Goal: Information Seeking & Learning: Learn about a topic

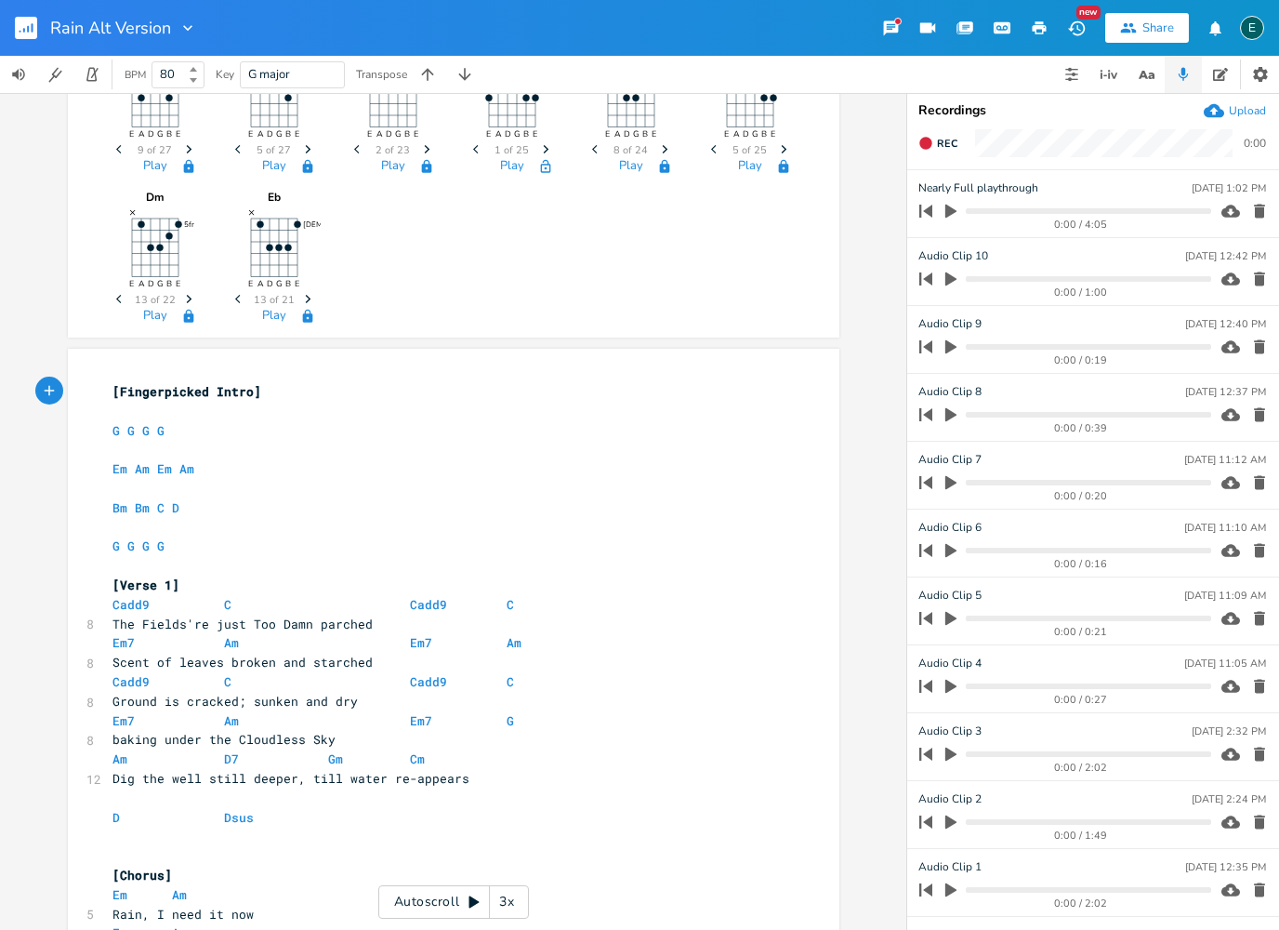
scroll to position [239, 0]
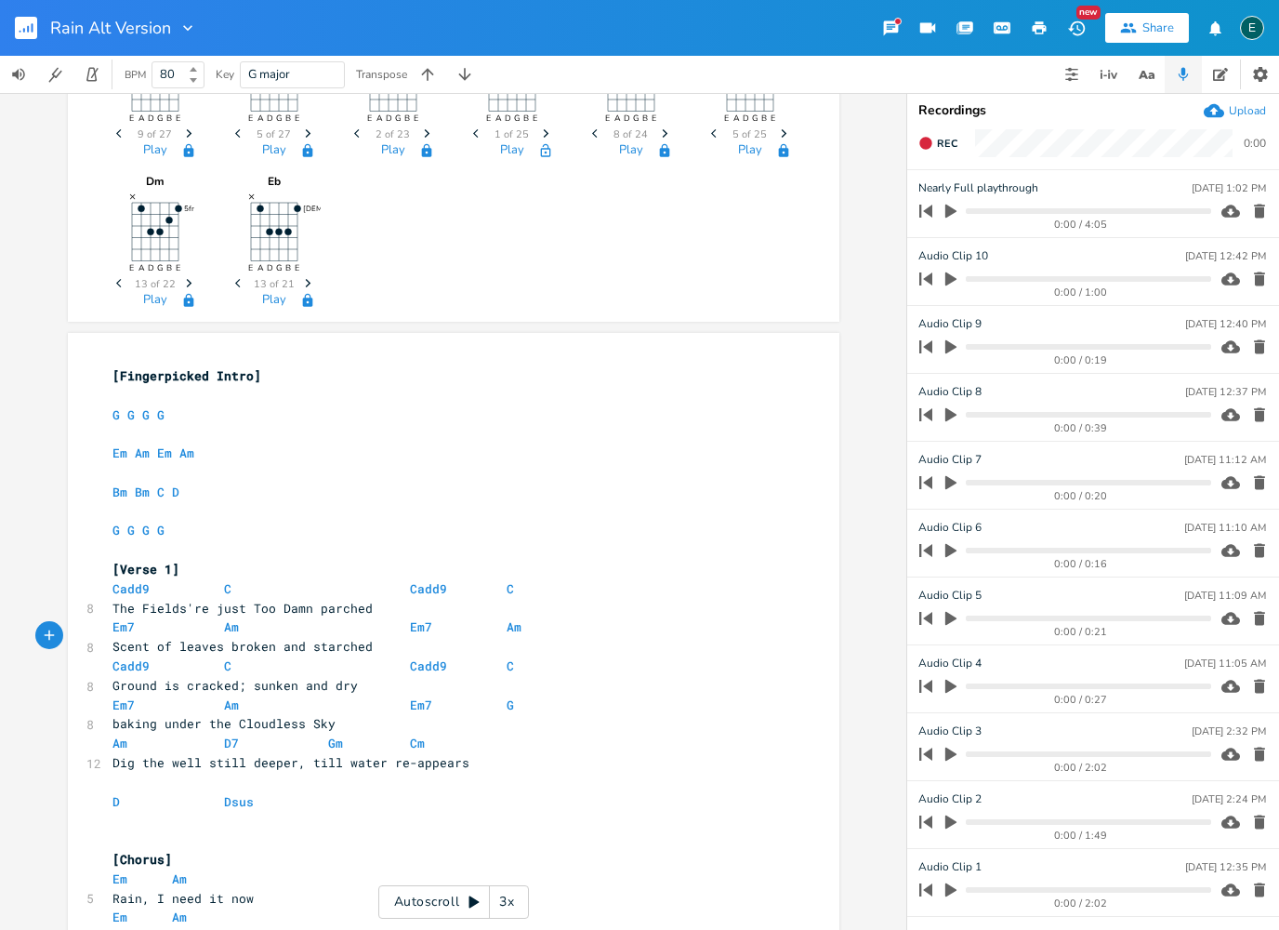
click at [371, 637] on pre "Scent of leaves broken and starched" at bounding box center [444, 647] width 671 height 20
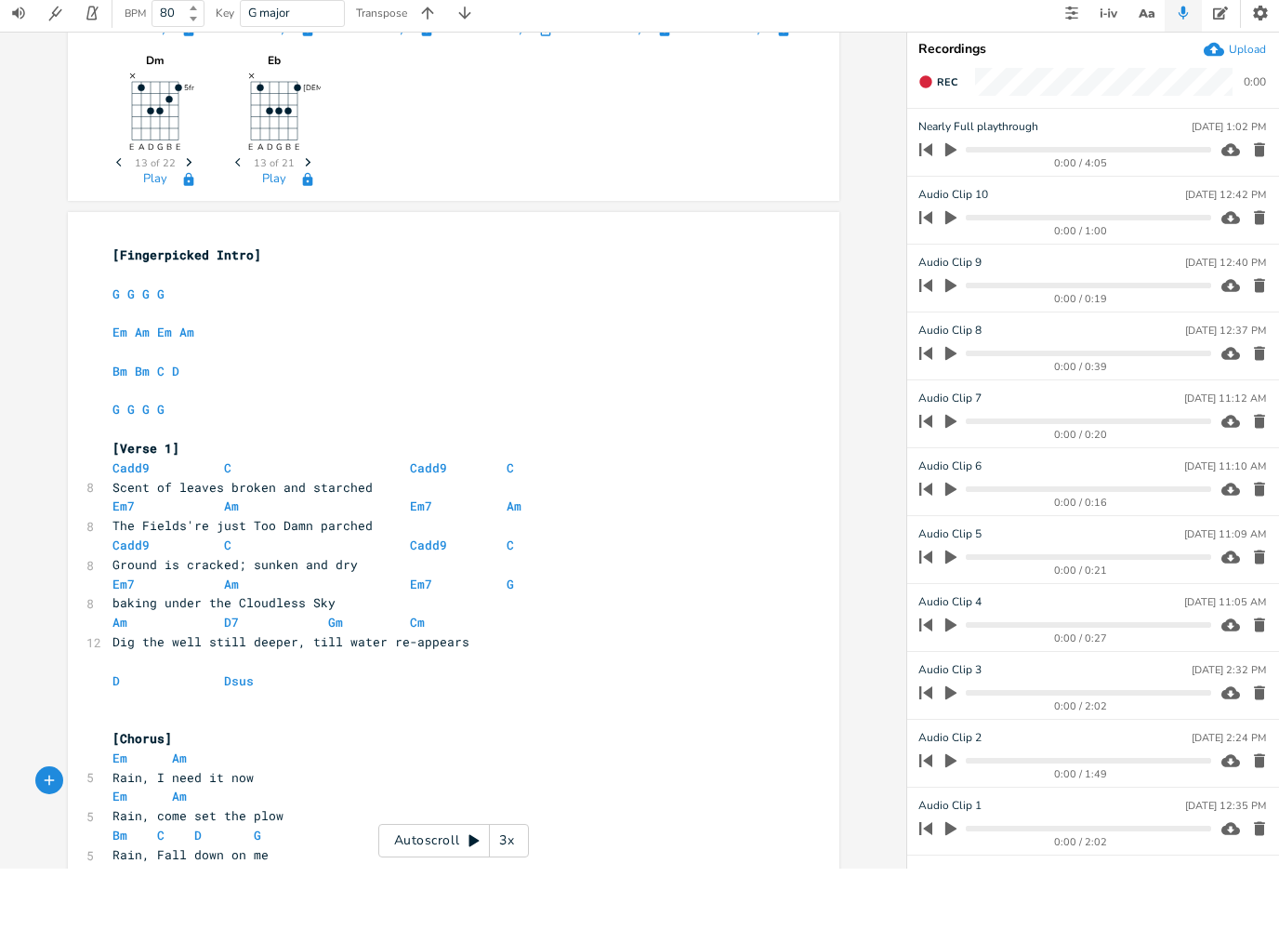
click at [507, 832] on div "G E A D G B E Previous 1 of 21 Next Play Em E A D G B E Previous 1 of 25 Next P…" at bounding box center [453, 511] width 906 height 837
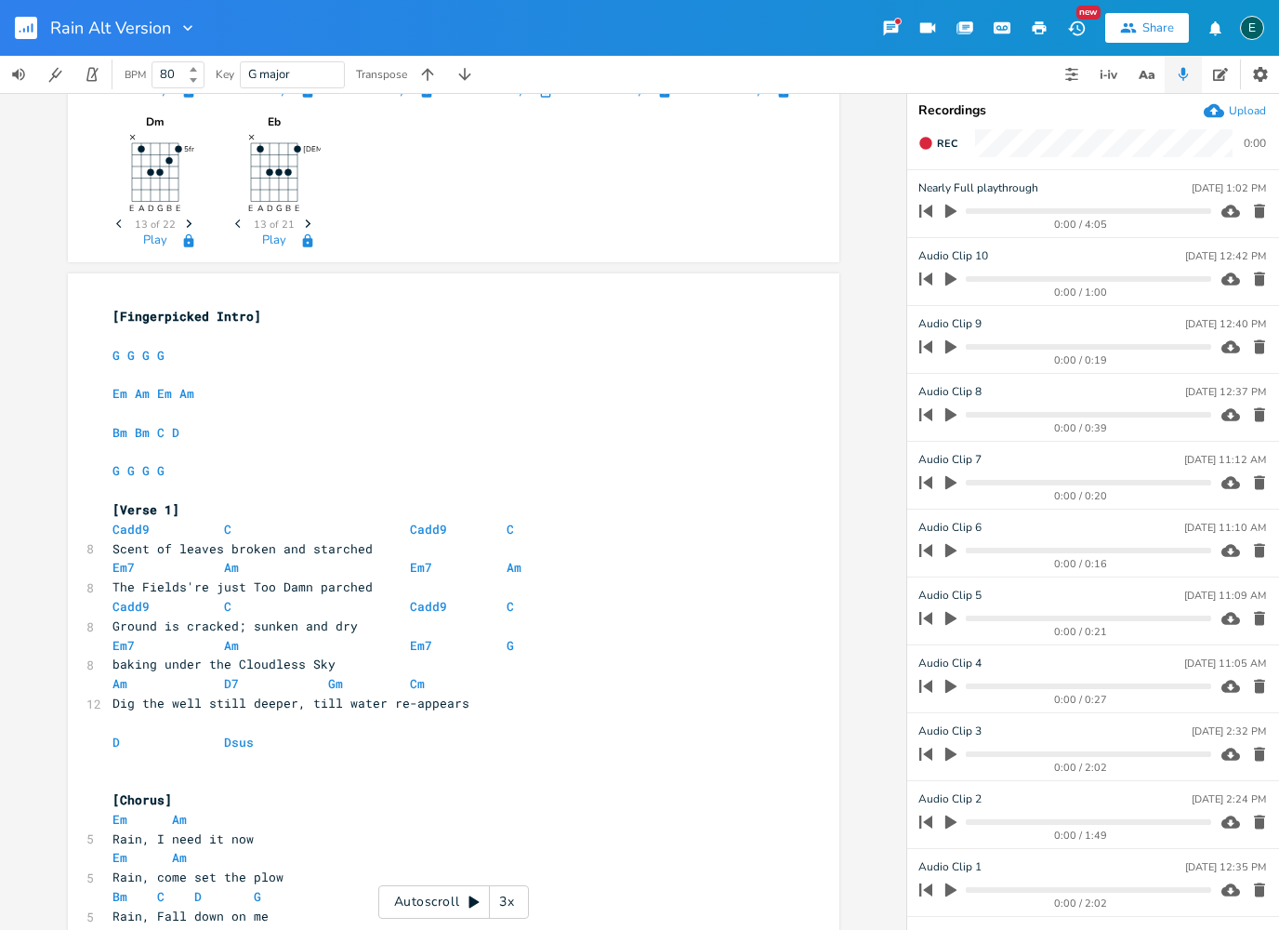
click at [502, 887] on div "3x" at bounding box center [506, 901] width 33 height 33
click at [502, 887] on div "4x" at bounding box center [506, 901] width 33 height 33
click at [501, 890] on div "5x" at bounding box center [506, 901] width 33 height 33
click at [500, 896] on div "1x" at bounding box center [506, 901] width 33 height 33
click at [473, 901] on icon at bounding box center [474, 902] width 10 height 12
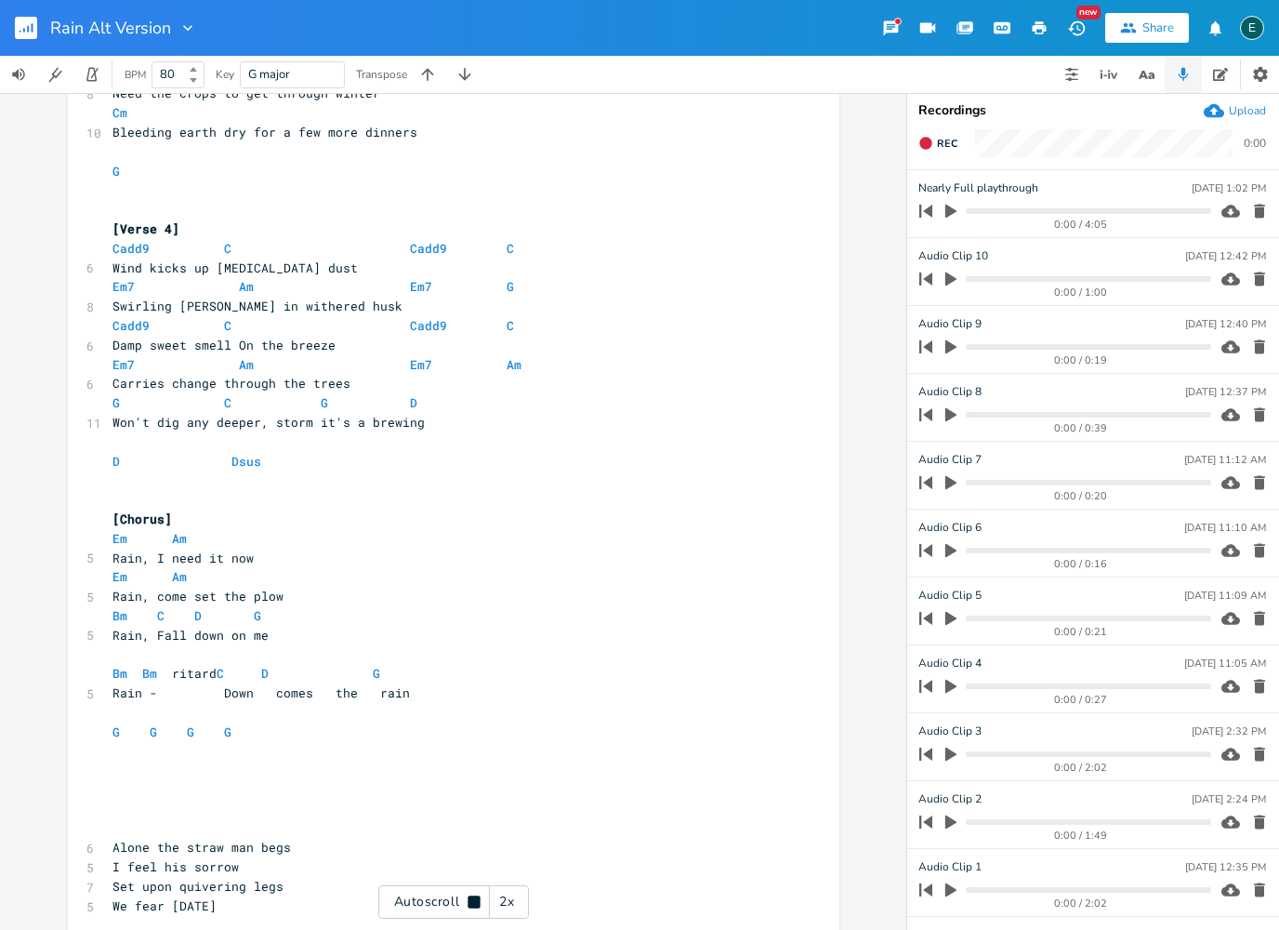
scroll to position [1851, 0]
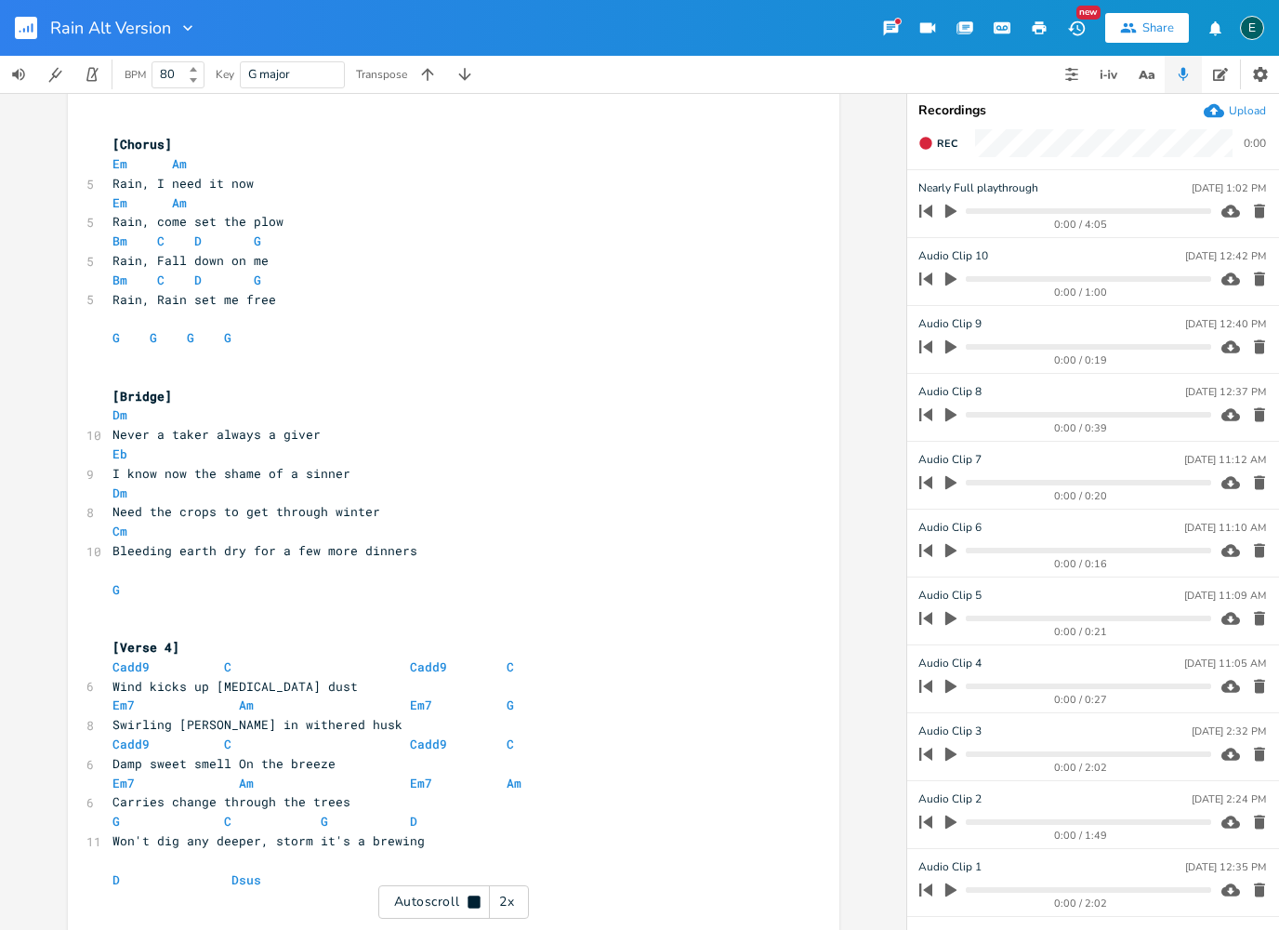
click at [468, 904] on icon at bounding box center [474, 901] width 12 height 12
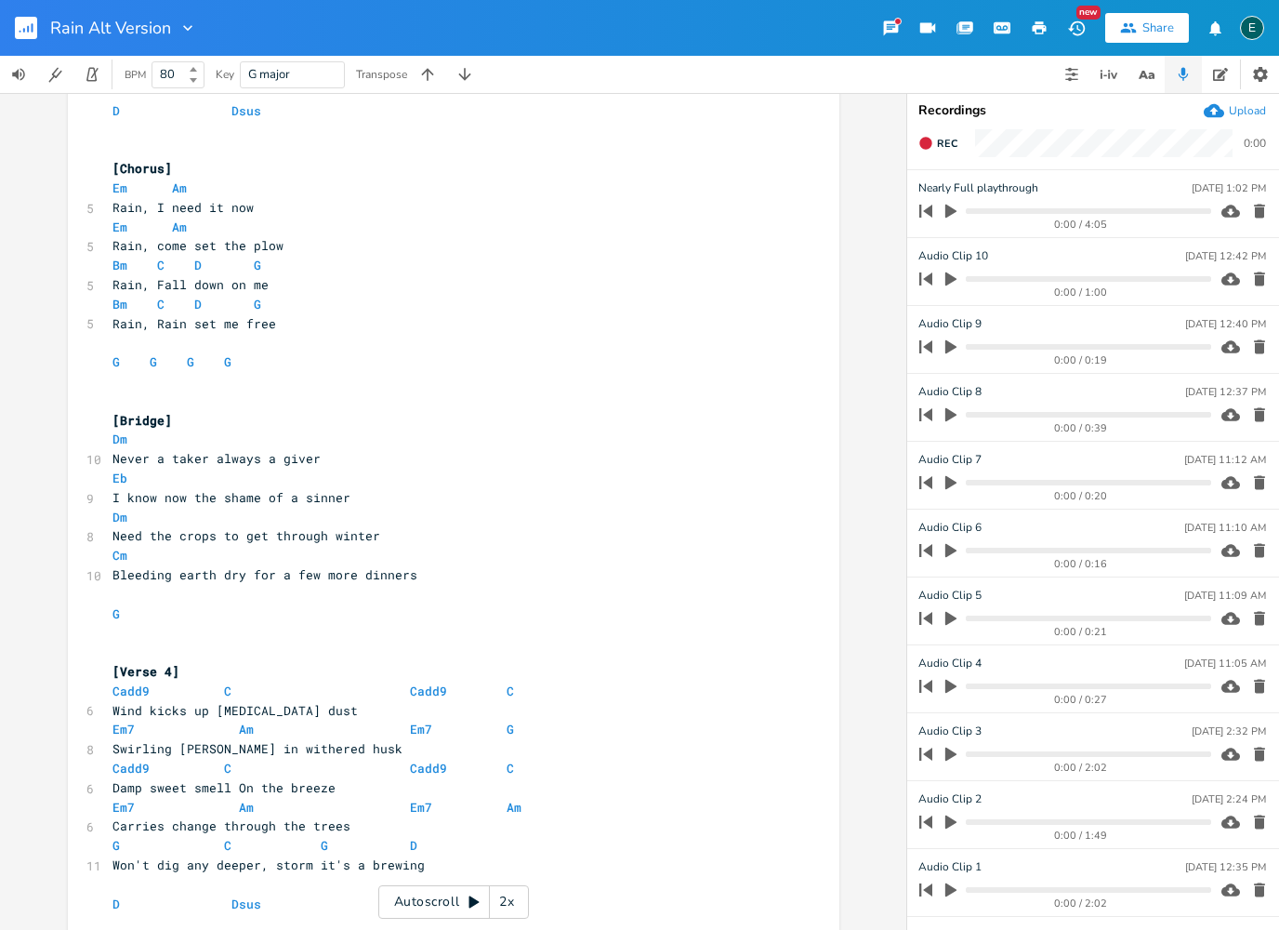
scroll to position [1448, 0]
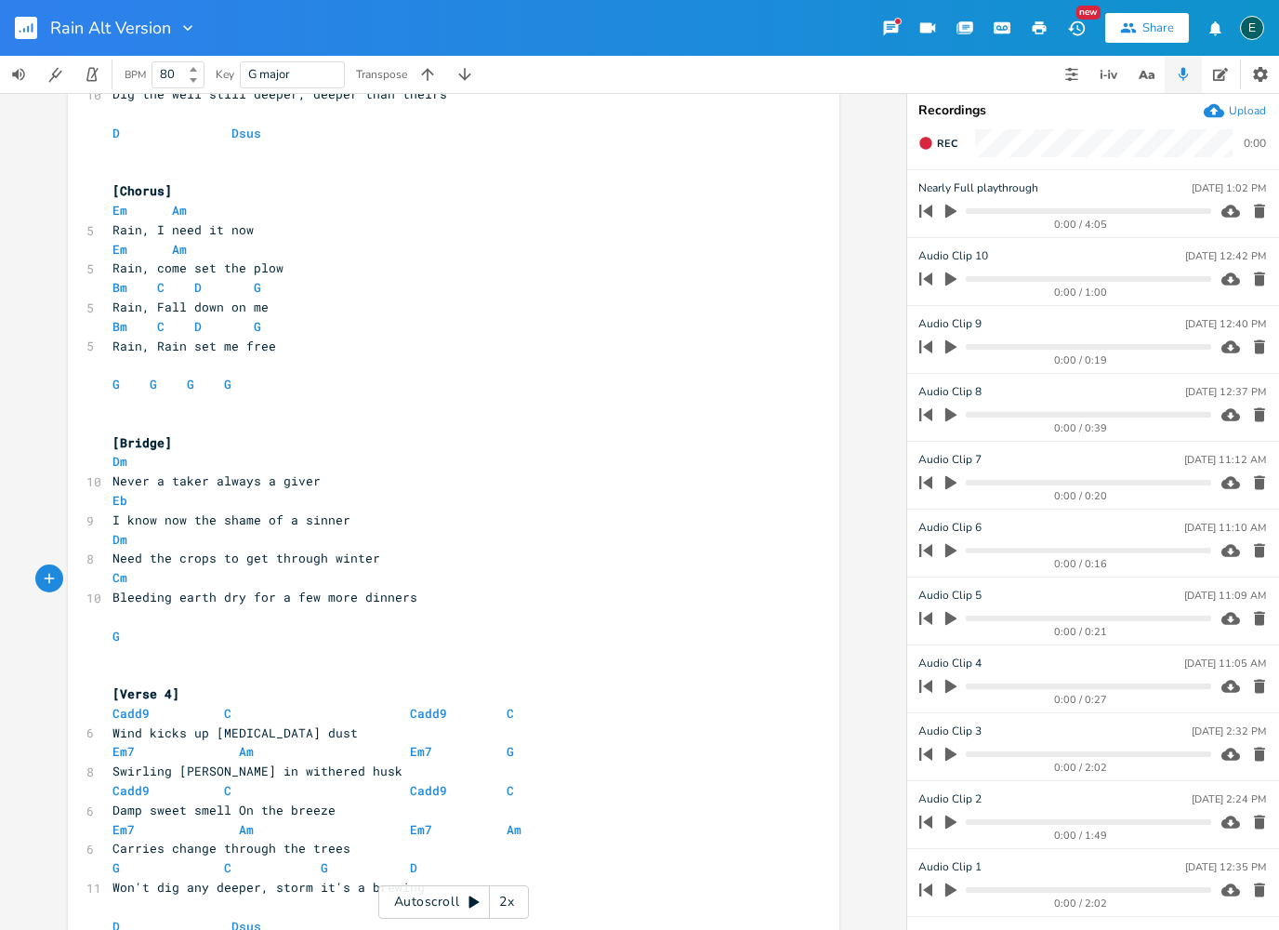
click at [200, 627] on pre "G" at bounding box center [444, 637] width 671 height 20
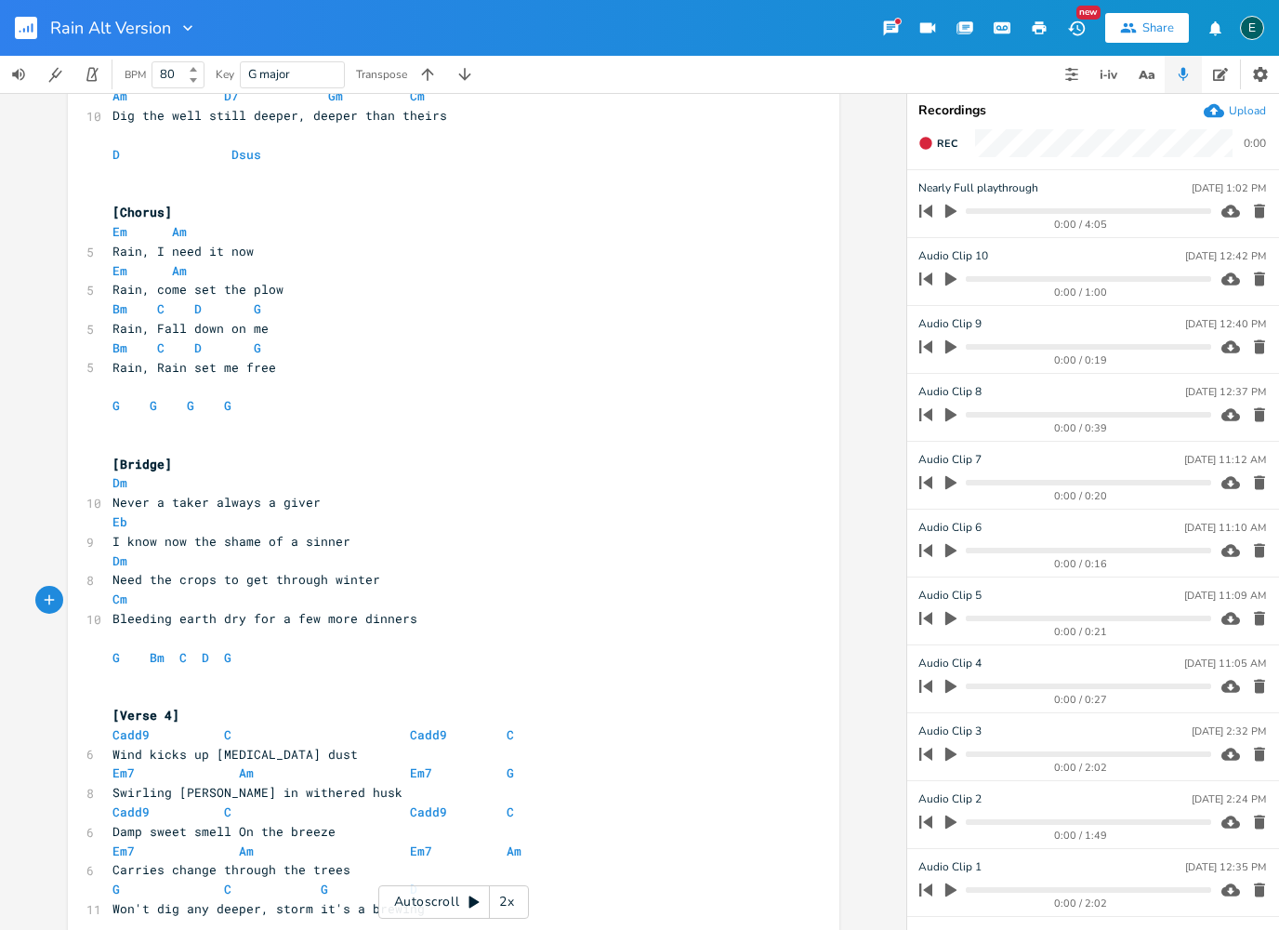
scroll to position [1432, 0]
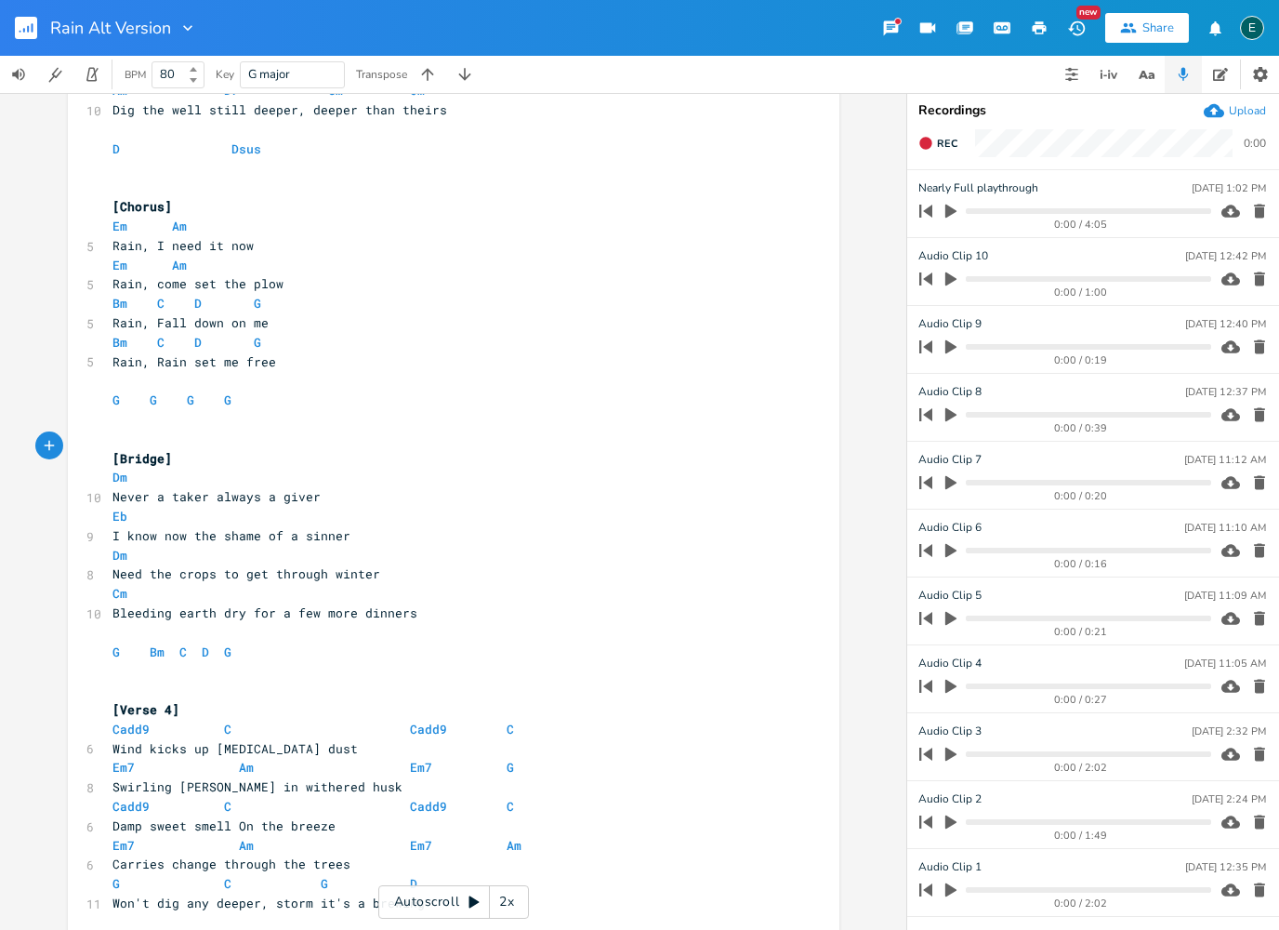
click at [214, 488] on span "Never a taker always a giver" at bounding box center [216, 496] width 208 height 17
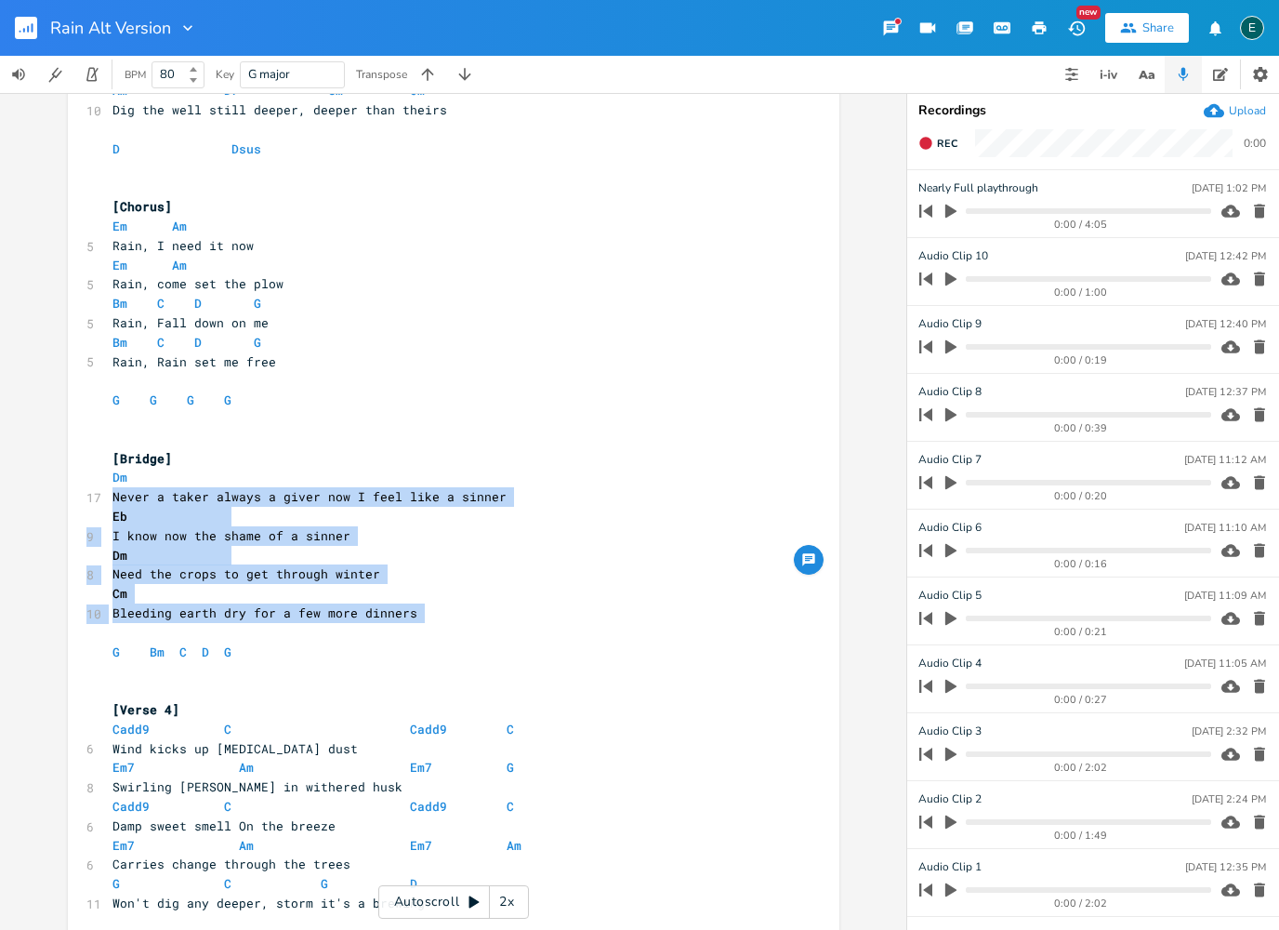
copy div "Never a taker always a giver now I feel like a [PERSON_NAME] 9 I know now the s…"
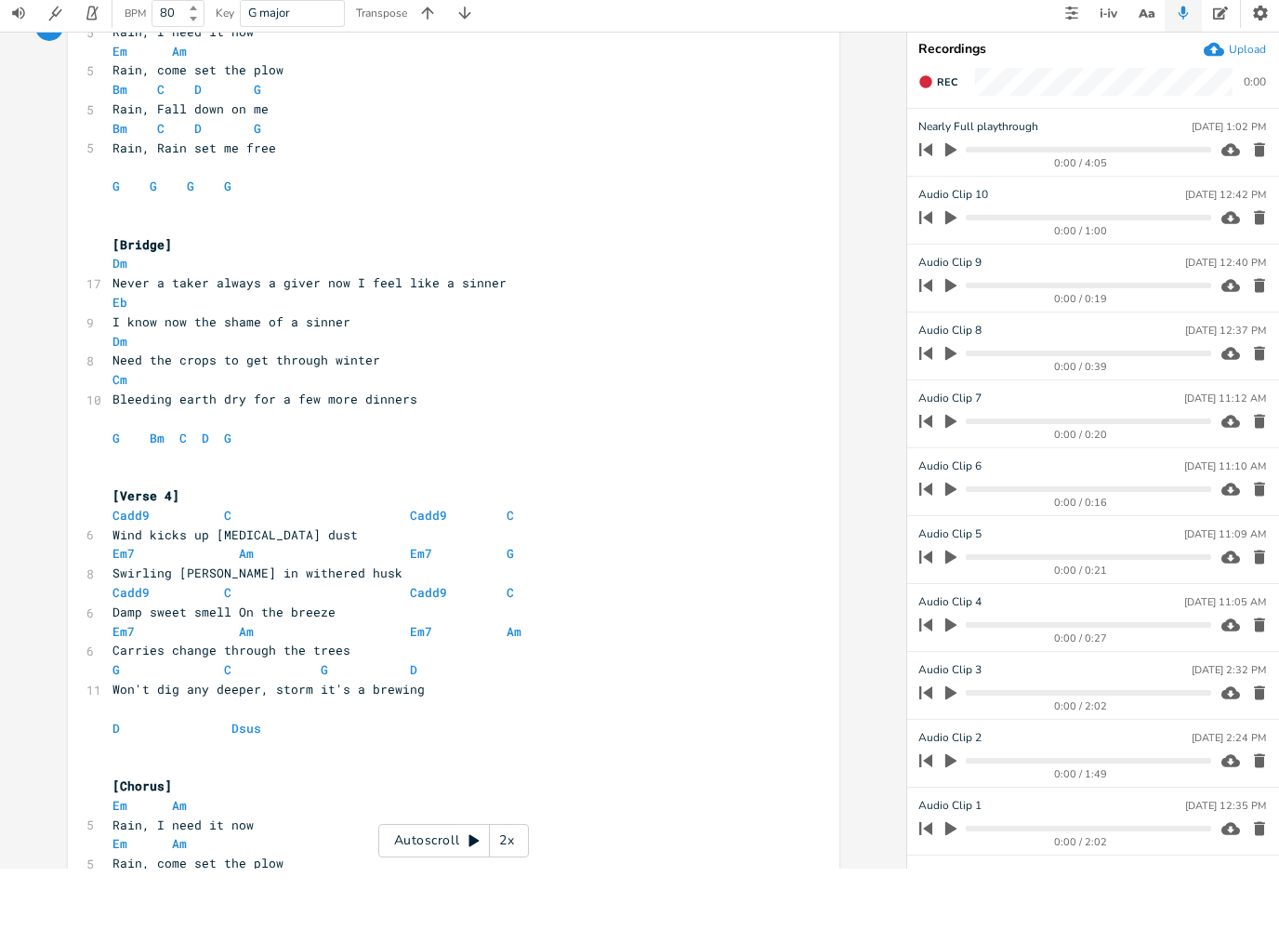
scroll to position [1510, 0]
